Goal: Task Accomplishment & Management: Complete application form

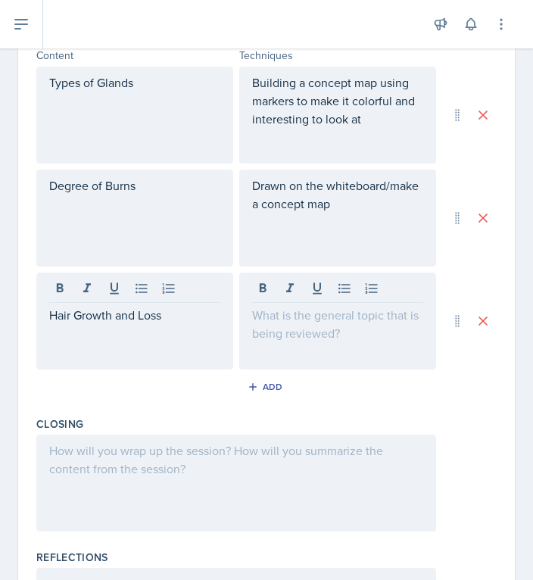
scroll to position [564, 0]
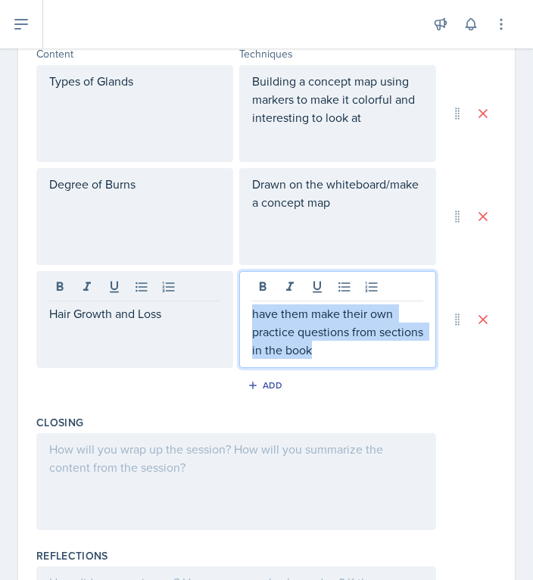
drag, startPoint x: 362, startPoint y: 352, endPoint x: 243, endPoint y: 318, distance: 123.6
click at [243, 318] on div "have them make their own practice questions from sections in the book" at bounding box center [337, 319] width 197 height 97
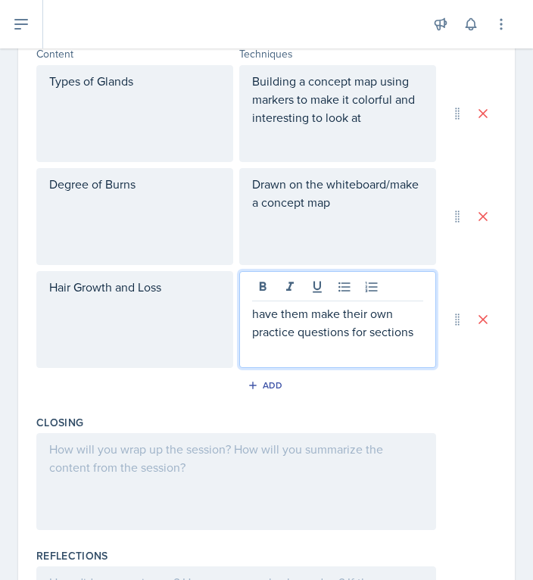
click at [382, 328] on p "have them make their own practice questions for sections" at bounding box center [337, 322] width 171 height 36
click at [310, 313] on p "have them make their own practice questions from paragraphs within that section" at bounding box center [337, 331] width 171 height 54
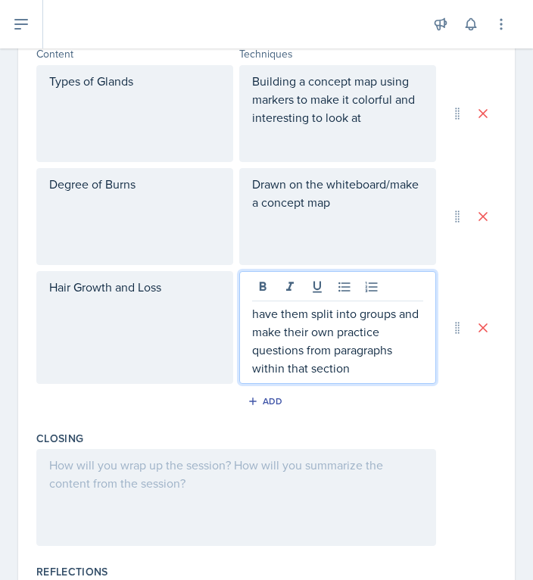
click at [373, 366] on p "have them split into groups and make their own practice questions from paragrap…" at bounding box center [337, 340] width 171 height 73
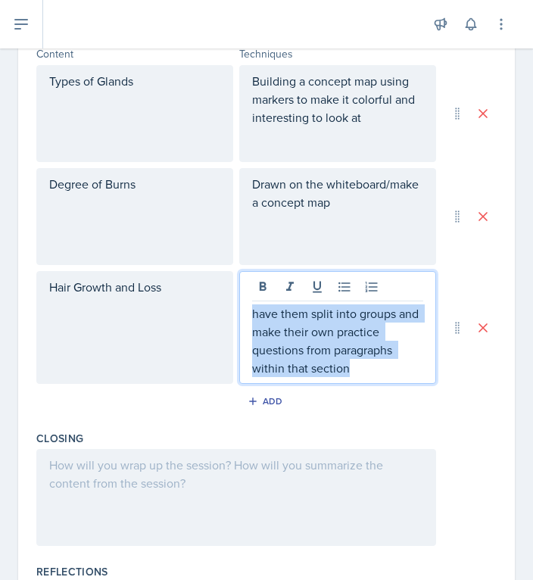
drag, startPoint x: 370, startPoint y: 370, endPoint x: 251, endPoint y: 301, distance: 137.3
click at [251, 301] on div "have them split into groups and make their own practice questions from paragrap…" at bounding box center [337, 327] width 197 height 113
copy p "have them split into groups and make their own practice questions from paragrap…"
click at [252, 391] on button "Add" at bounding box center [266, 401] width 49 height 23
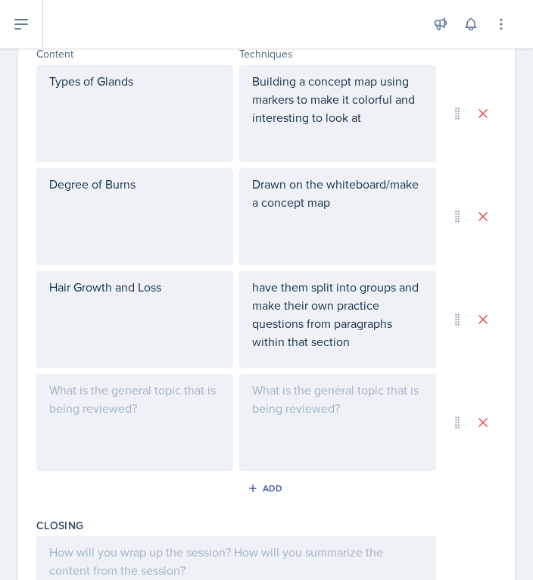
click at [152, 443] on div at bounding box center [134, 422] width 197 height 97
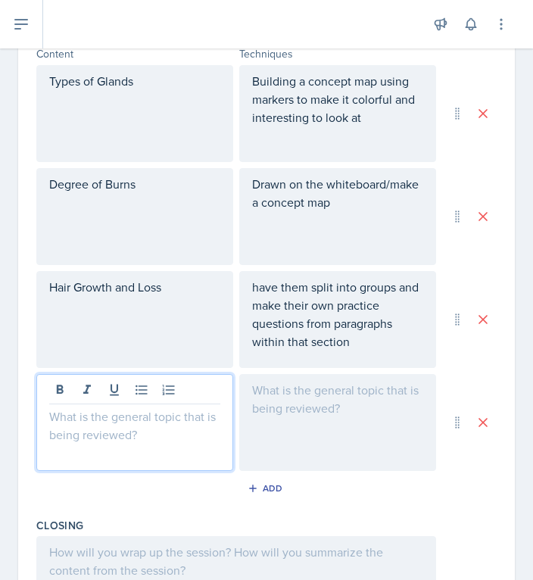
scroll to position [590, 0]
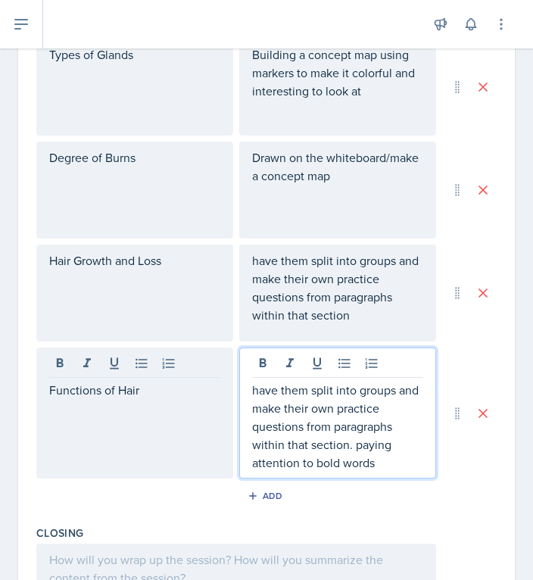
click at [383, 319] on p "have them split into groups and make their own practice questions from paragrap…" at bounding box center [337, 287] width 171 height 73
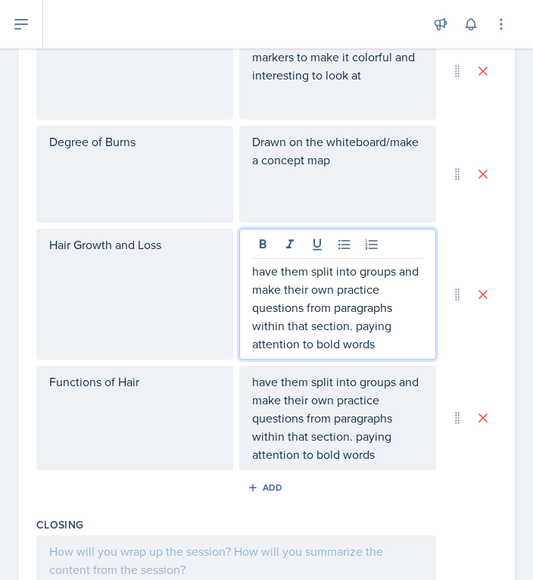
click at [384, 484] on div "Add" at bounding box center [266, 490] width 460 height 29
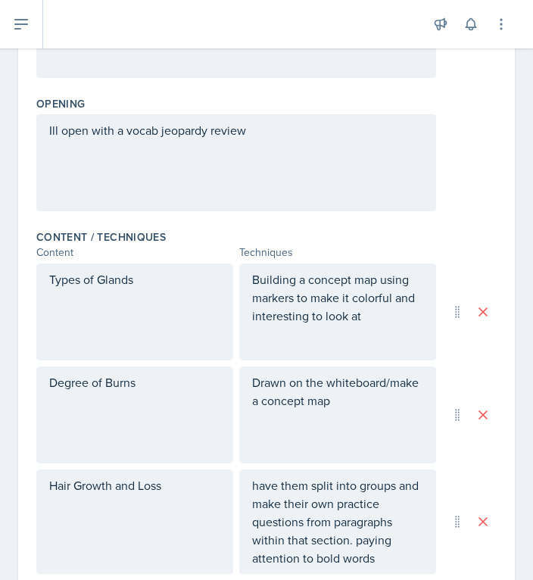
scroll to position [384, 0]
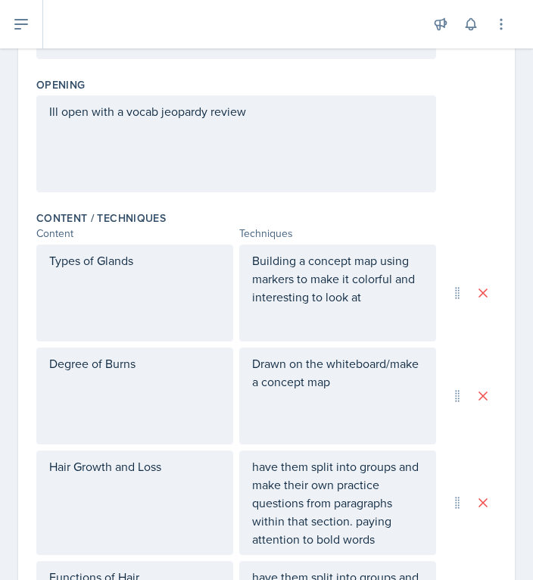
click at [325, 118] on p "Ill open with a vocab jeopardy review" at bounding box center [236, 111] width 374 height 18
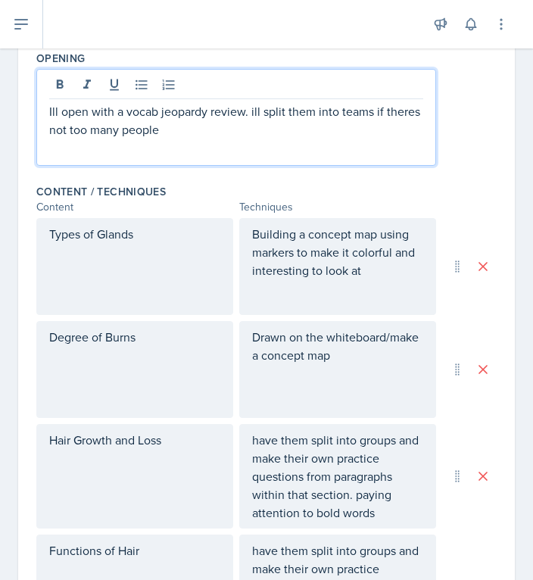
click at [482, 167] on div "Opening Ill open with a vocab jeopardy review. ill split them into teams if the…" at bounding box center [266, 111] width 460 height 133
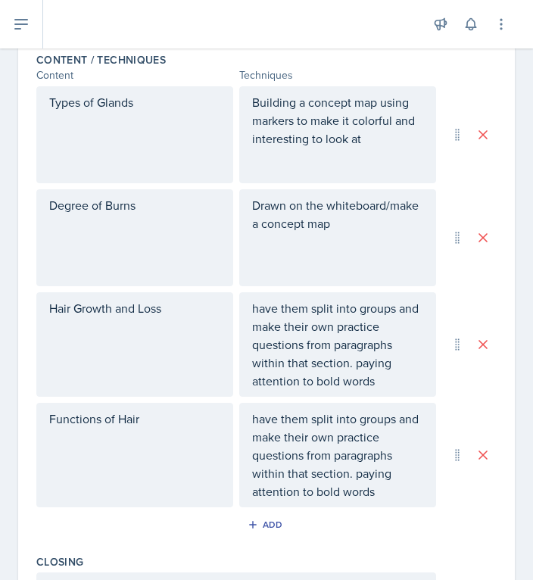
scroll to position [622, 0]
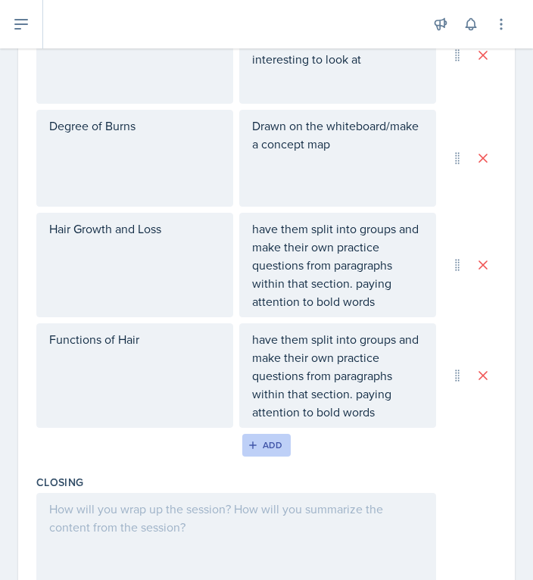
click at [265, 443] on div "Add" at bounding box center [267, 445] width 33 height 12
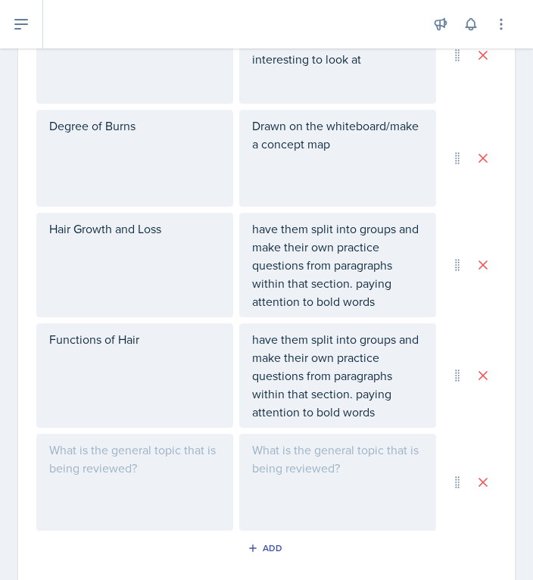
click at [92, 457] on div at bounding box center [134, 482] width 197 height 97
click at [285, 478] on div at bounding box center [337, 482] width 197 height 97
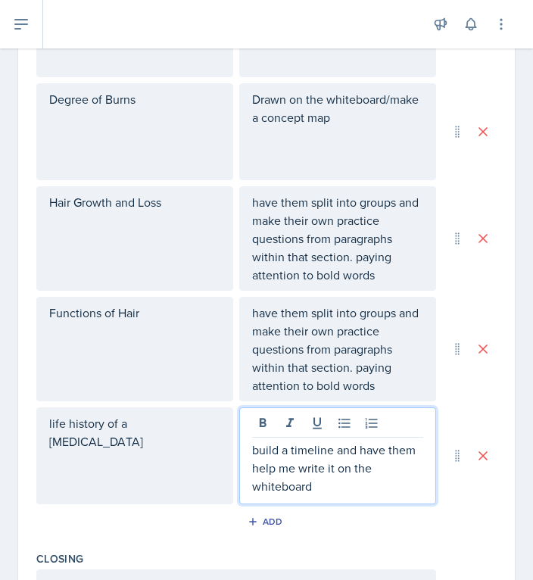
click at [176, 535] on div "Add" at bounding box center [266, 524] width 460 height 29
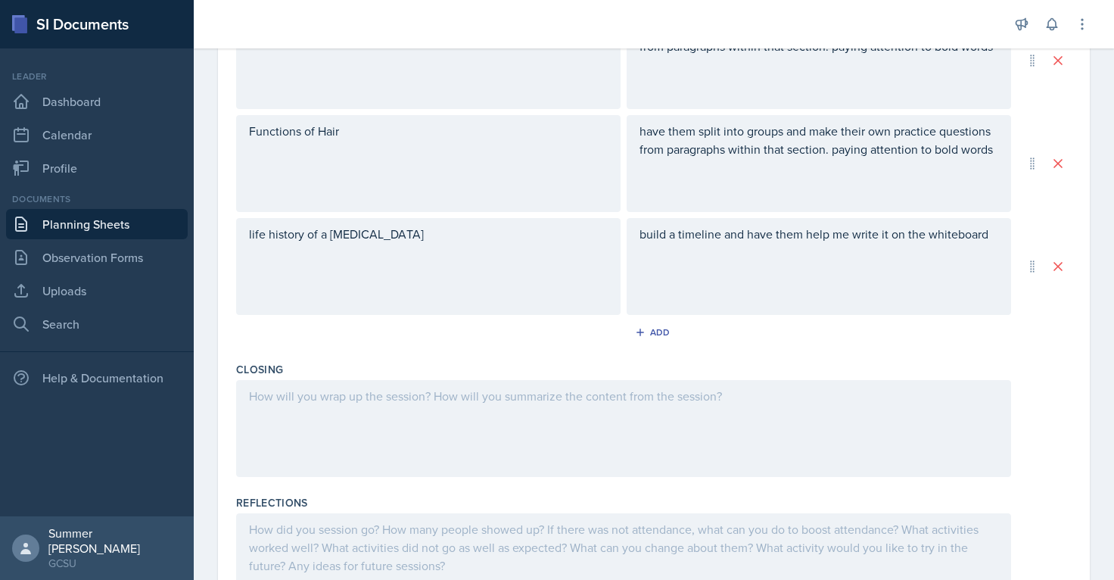
scroll to position [813, 0]
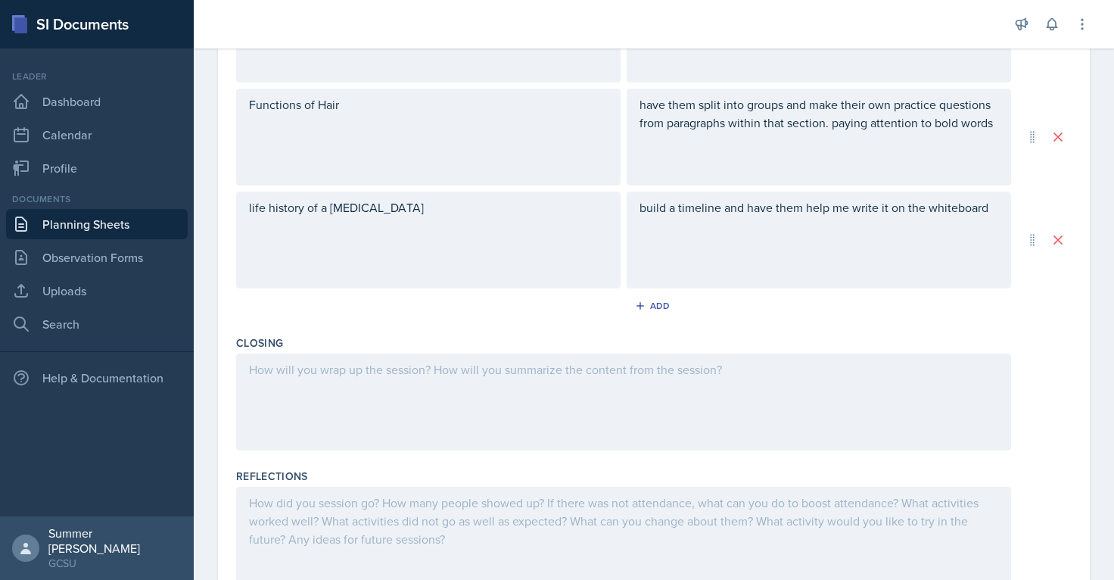
click at [406, 378] on p at bounding box center [623, 369] width 749 height 18
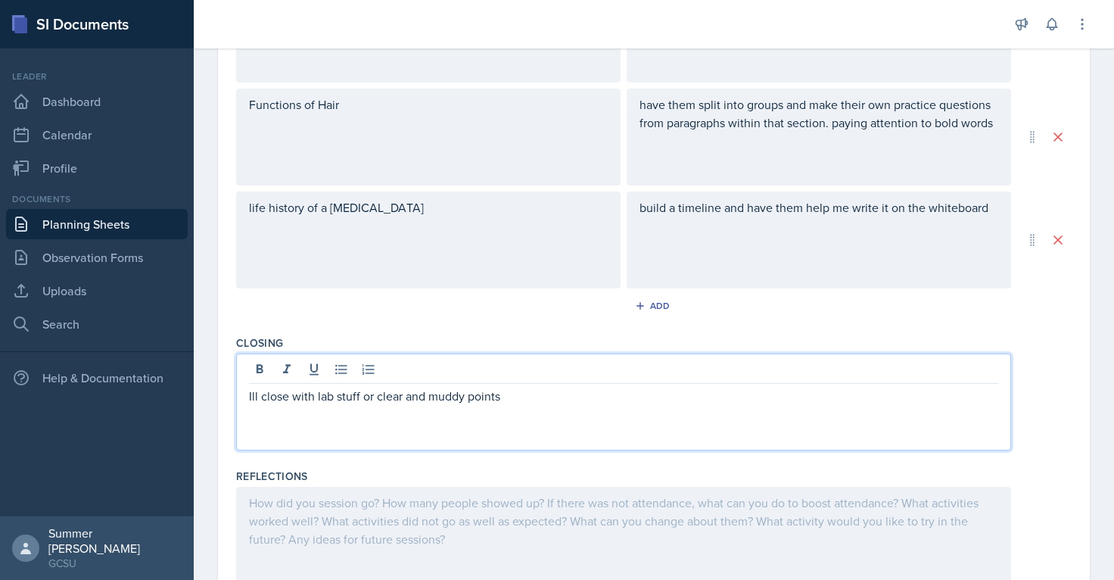
scroll to position [877, 0]
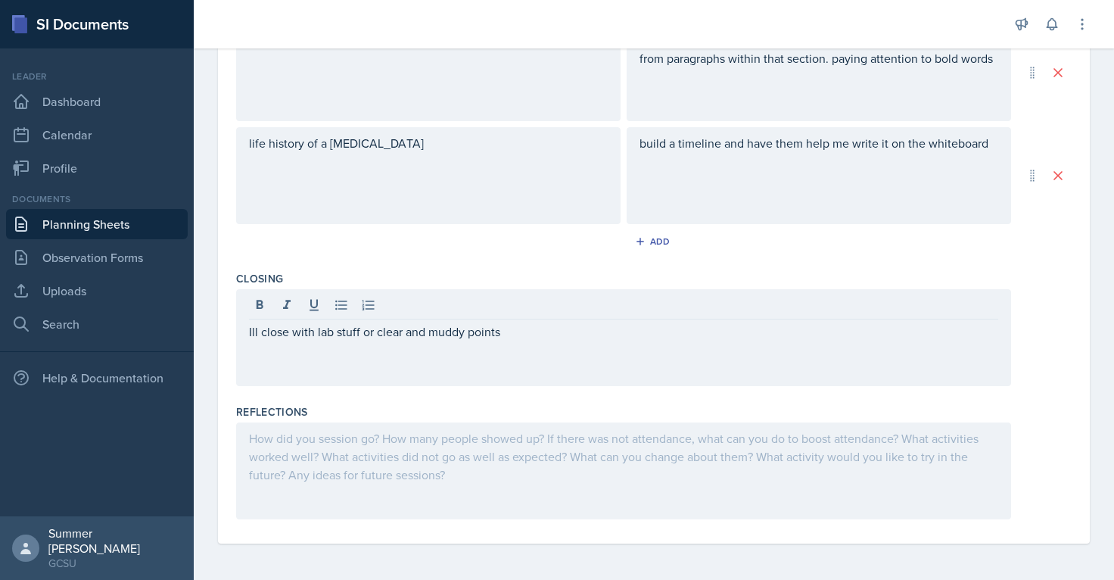
click at [532, 268] on div "Closing Ill close with lab stuff or clear and muddy points" at bounding box center [654, 331] width 836 height 133
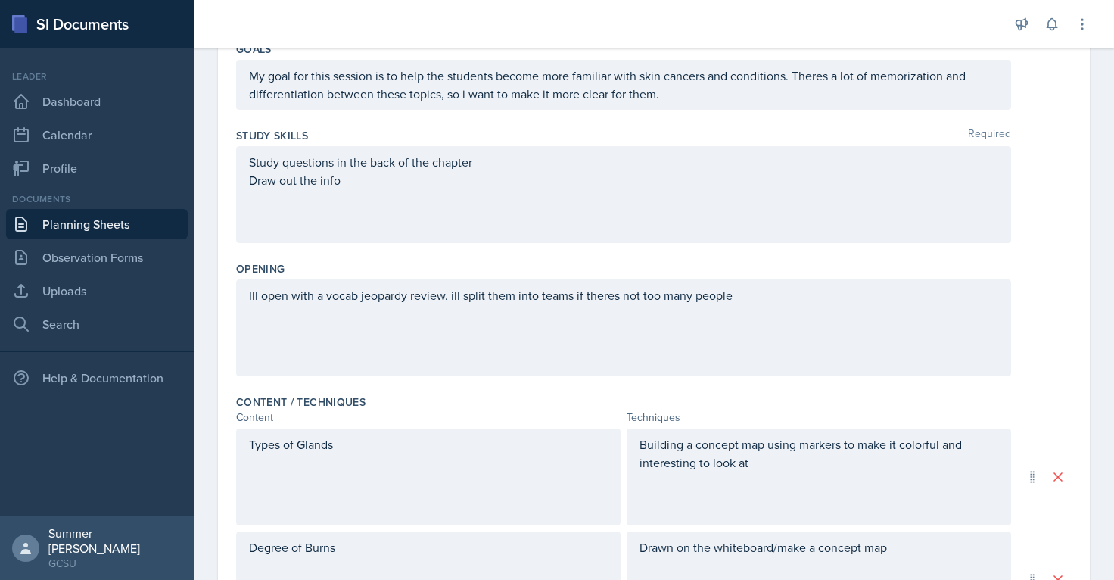
scroll to position [0, 0]
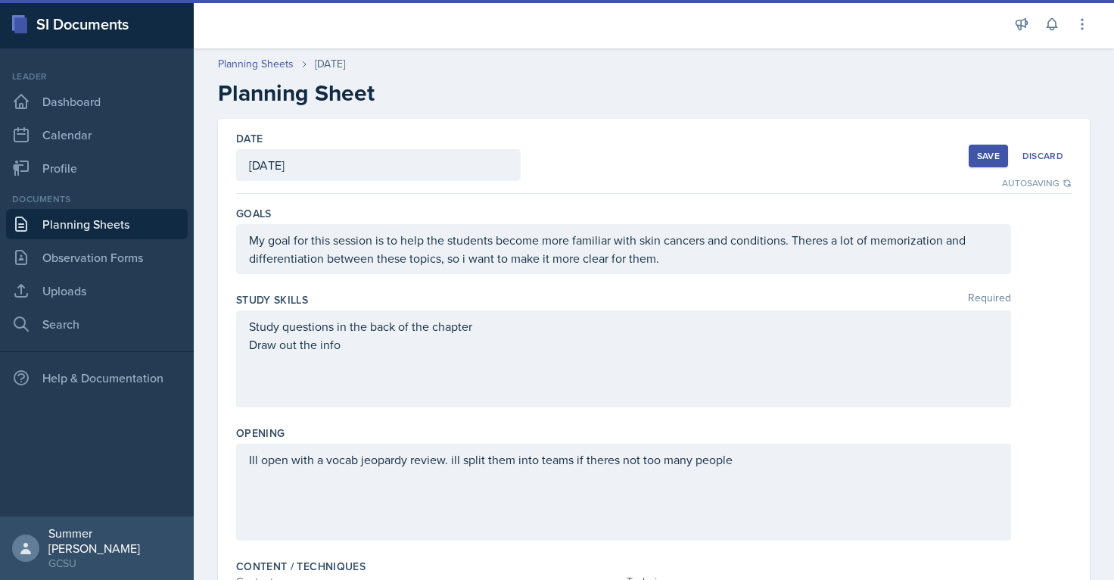
click at [532, 145] on button "Save" at bounding box center [988, 156] width 39 height 23
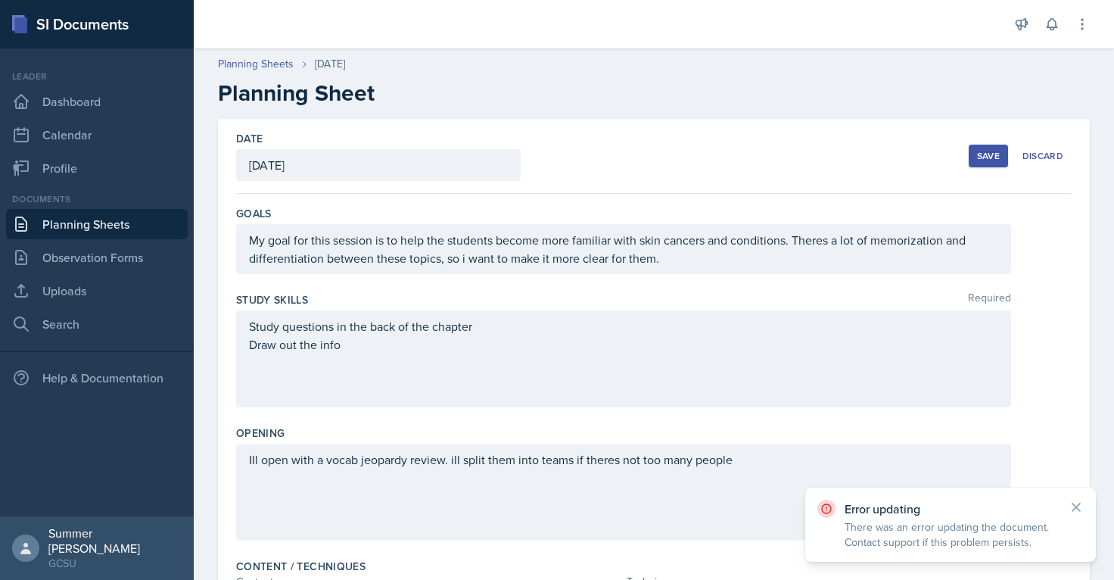
click at [532, 173] on div "Date [DATE] [DATE] 31 1 2 3 4 5 6 7 8 9 10 11 12 13 14 15 16 17 18 19 20 21 22 …" at bounding box center [654, 156] width 836 height 75
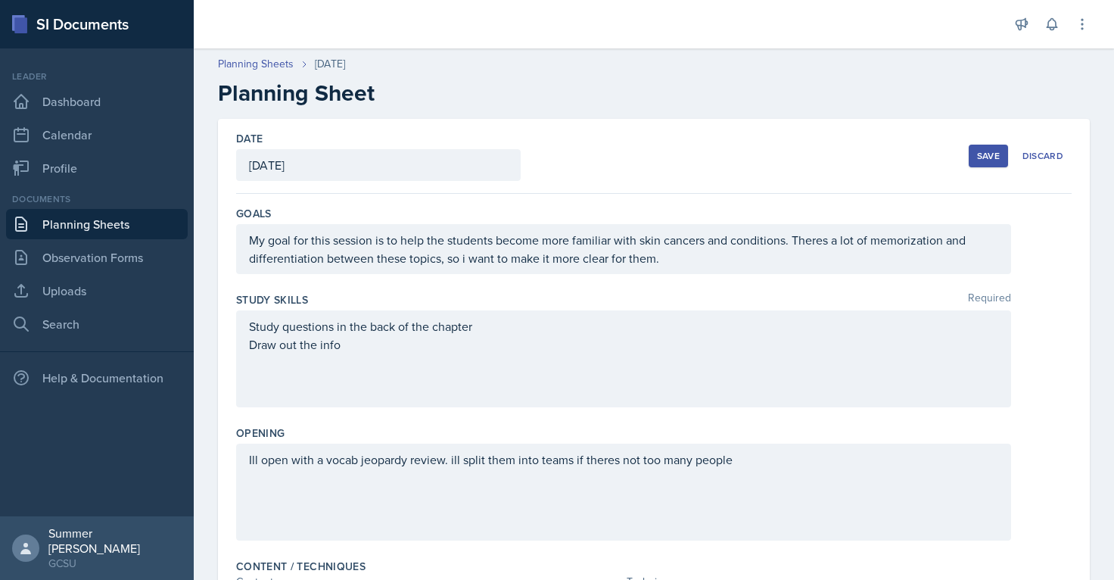
click at [532, 146] on button "Save" at bounding box center [988, 156] width 39 height 23
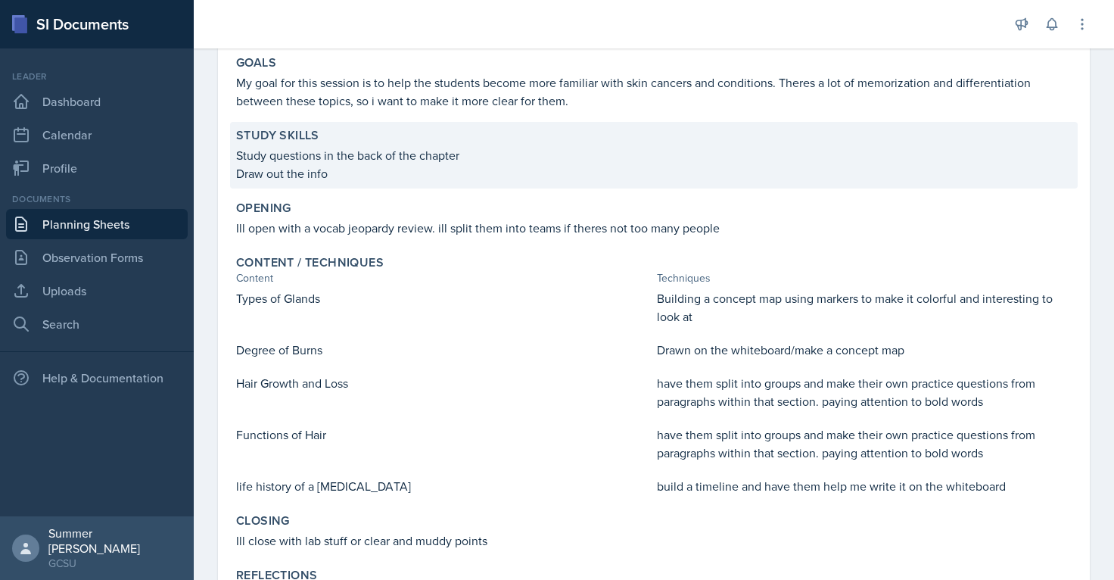
scroll to position [310, 0]
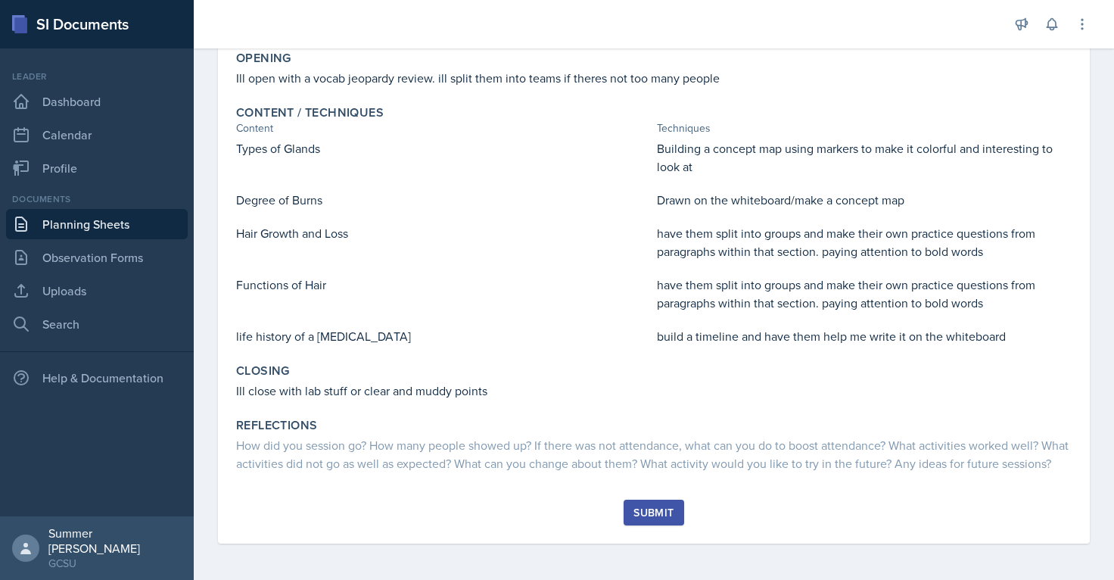
click at [643, 509] on div "Submit" at bounding box center [653, 512] width 40 height 12
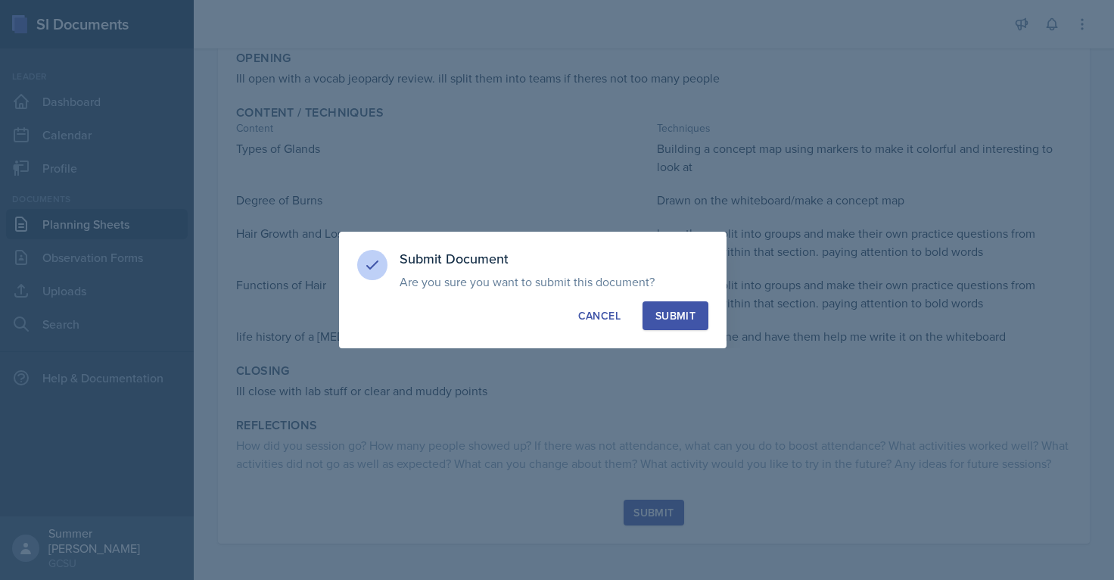
click at [674, 313] on div "Submit" at bounding box center [675, 315] width 40 height 15
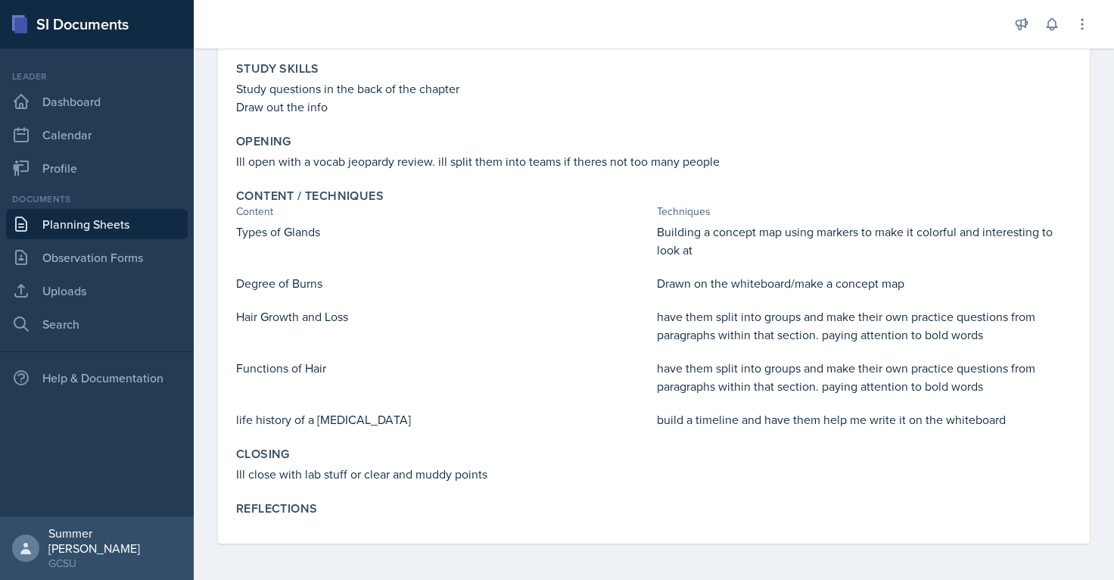
scroll to position [0, 0]
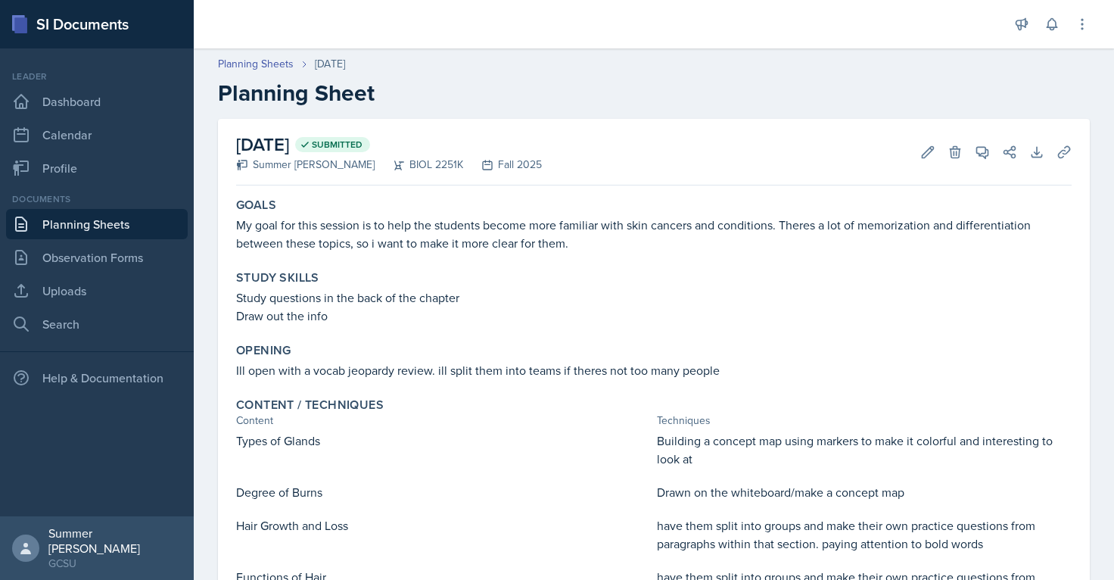
click at [85, 221] on link "Planning Sheets" at bounding box center [97, 224] width 182 height 30
